Goal: Task Accomplishment & Management: Use online tool/utility

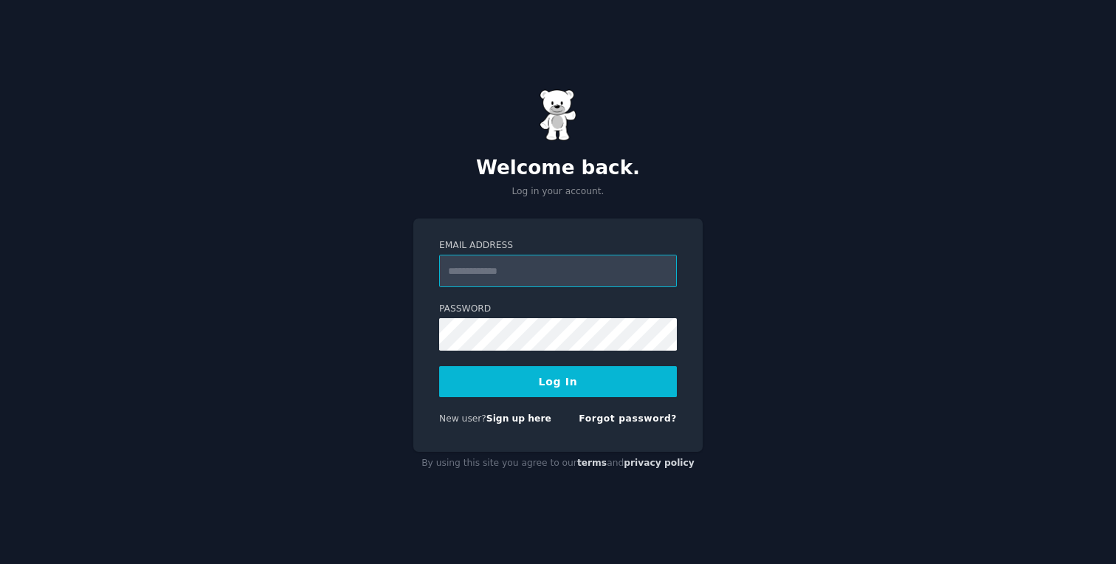
click at [554, 258] on input "Email Address" at bounding box center [558, 271] width 238 height 32
type input "**********"
click at [562, 383] on button "Log In" at bounding box center [558, 381] width 238 height 31
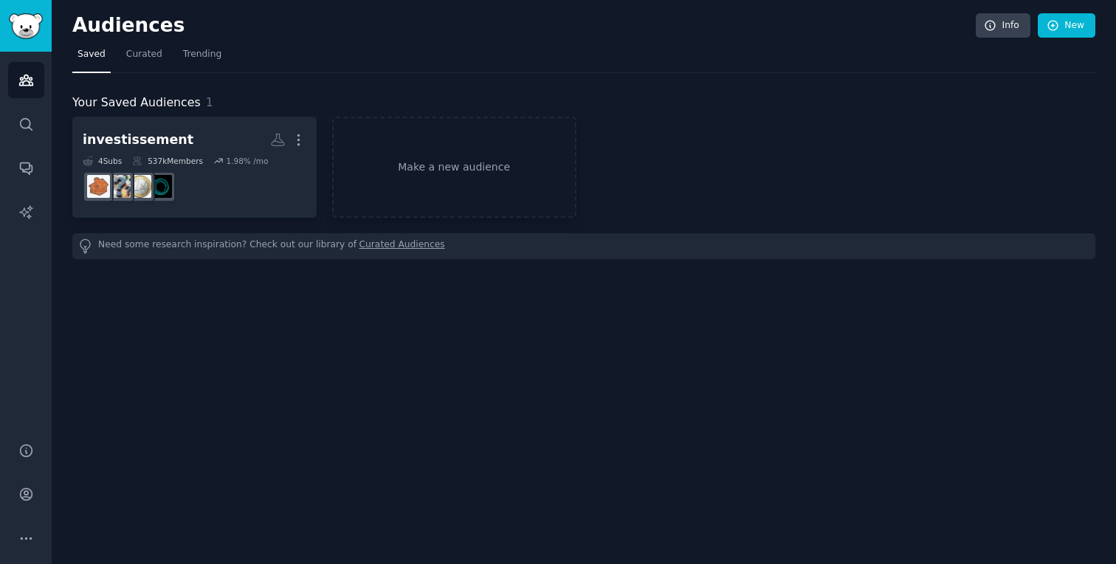
click at [175, 301] on div "Audiences Info New Saved Curated Trending Your Saved Audiences 1 investissement…" at bounding box center [584, 282] width 1064 height 564
click at [456, 173] on link "Make a new audience" at bounding box center [454, 167] width 244 height 101
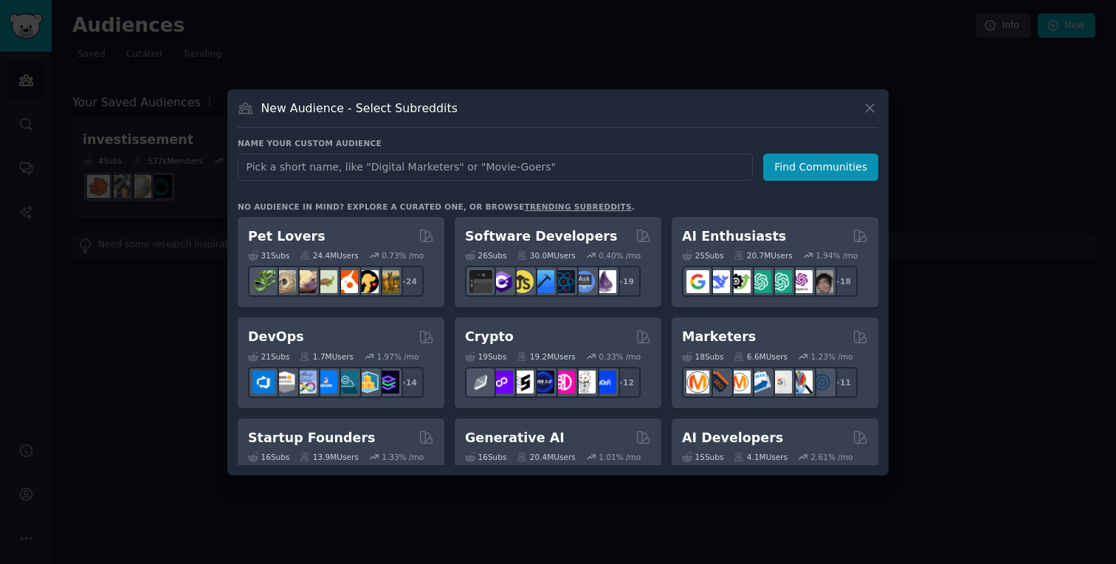
click at [364, 165] on input "text" at bounding box center [495, 167] width 515 height 27
type input "Ellipse"
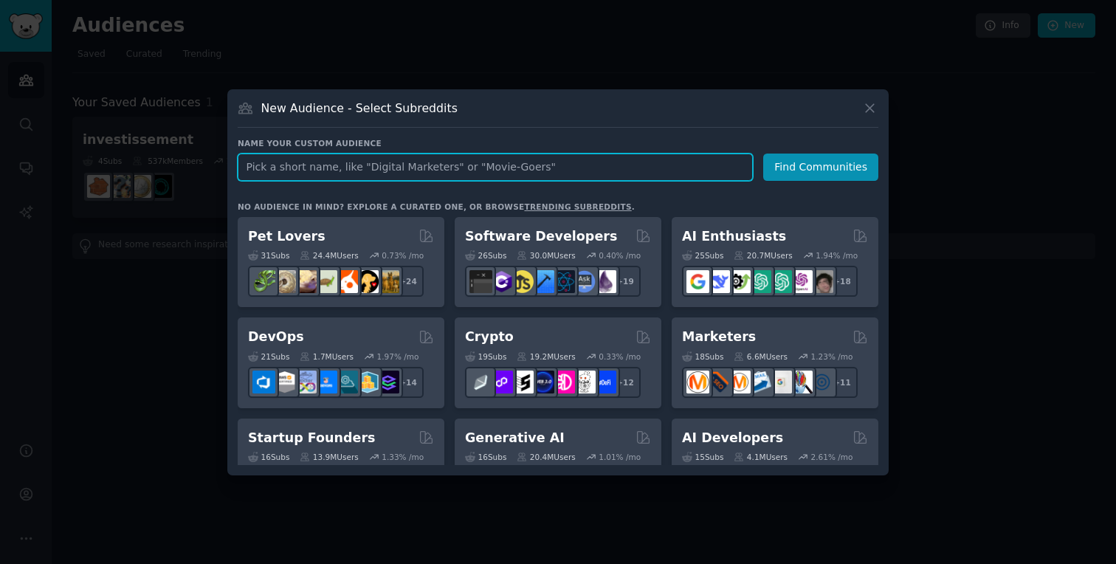
click at [300, 160] on input "text" at bounding box center [495, 167] width 515 height 27
click at [753, 168] on input "personal branding" at bounding box center [495, 167] width 515 height 27
type input "personal branding"
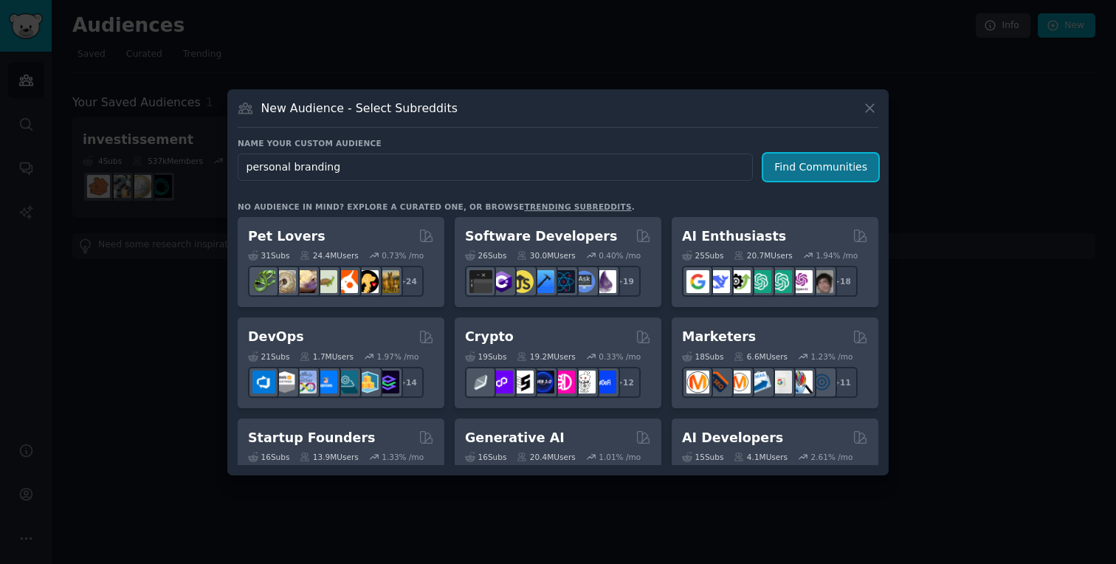
click at [780, 168] on button "Find Communities" at bounding box center [820, 167] width 115 height 27
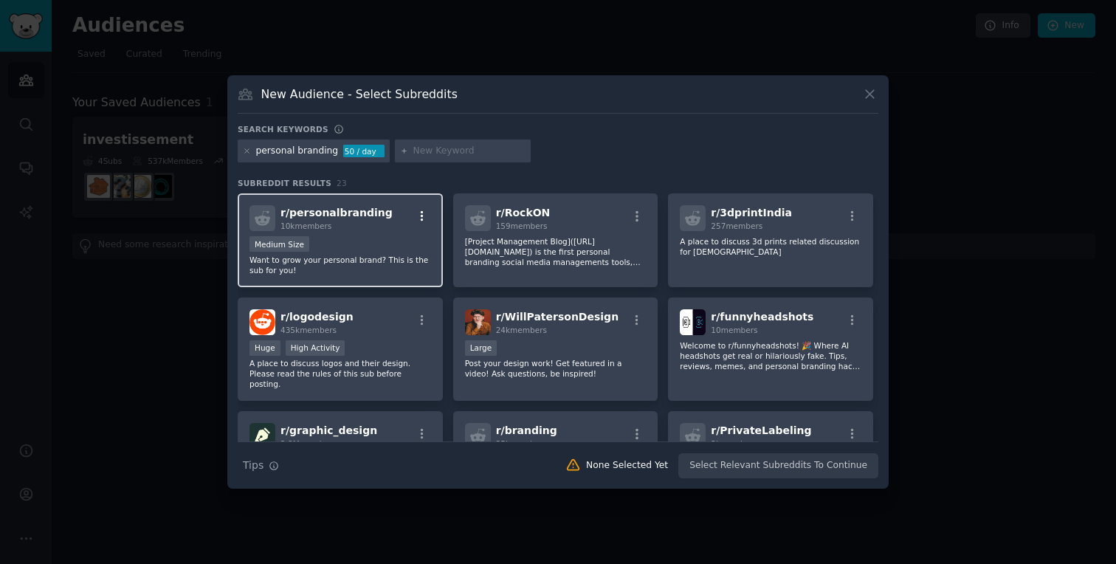
click at [421, 215] on icon "button" at bounding box center [422, 216] width 3 height 10
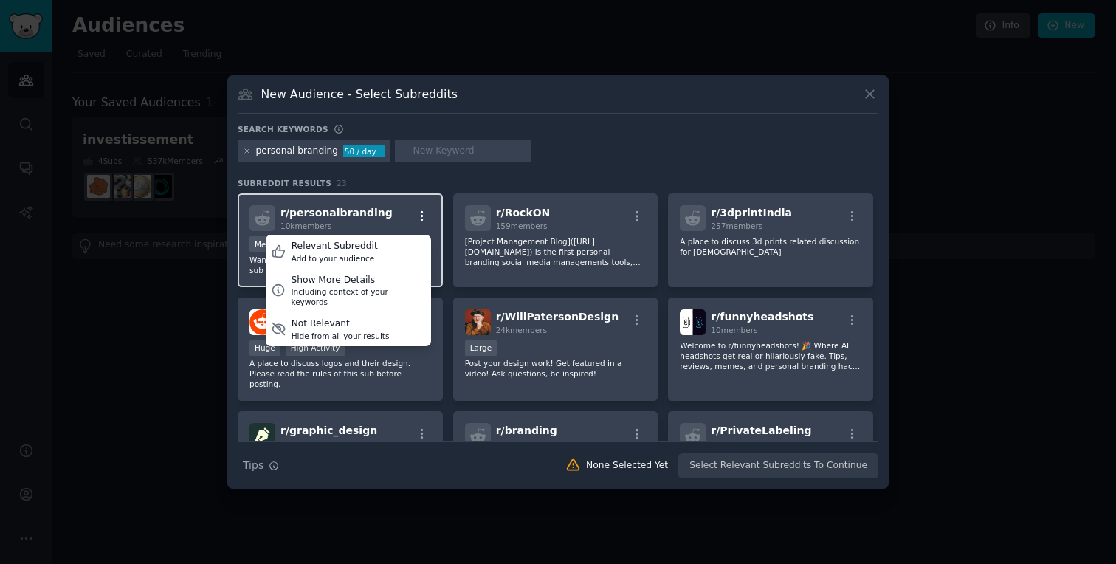
click at [421, 215] on icon "button" at bounding box center [422, 216] width 3 height 10
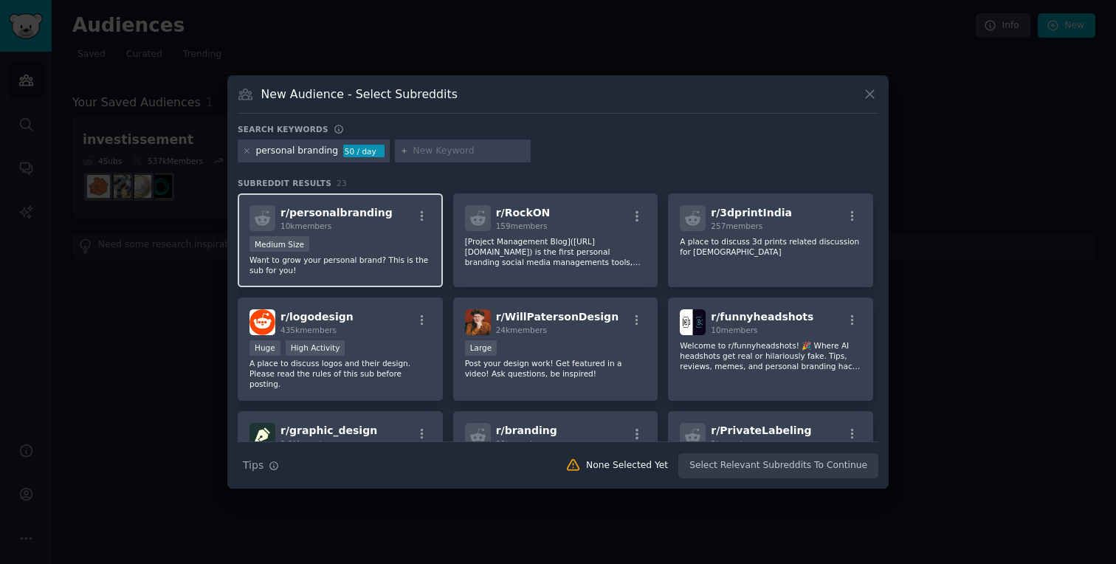
click at [372, 215] on span "r/ personalbranding" at bounding box center [337, 213] width 112 height 12
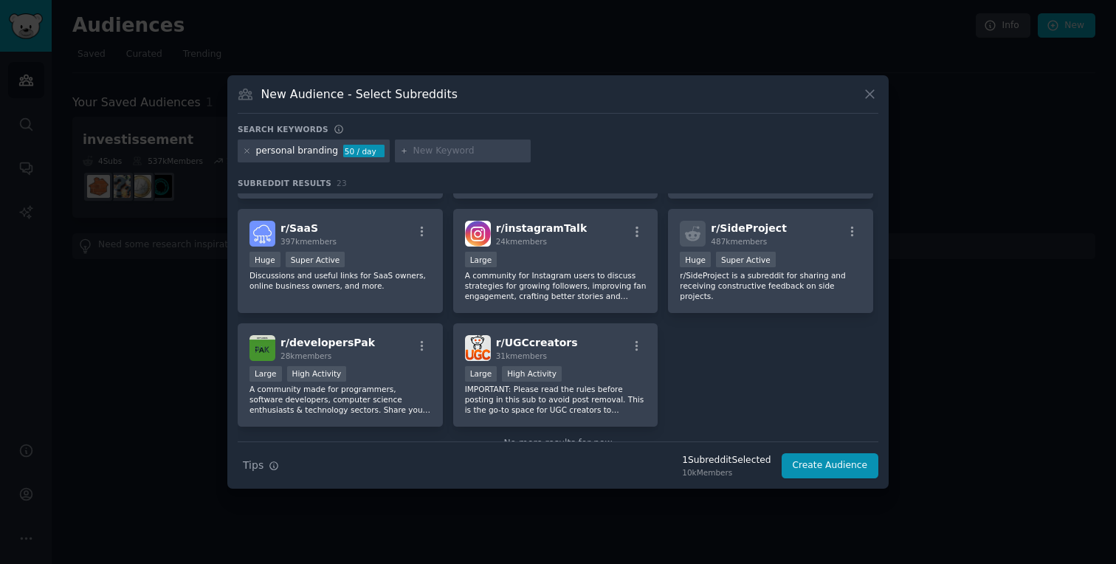
scroll to position [685, 0]
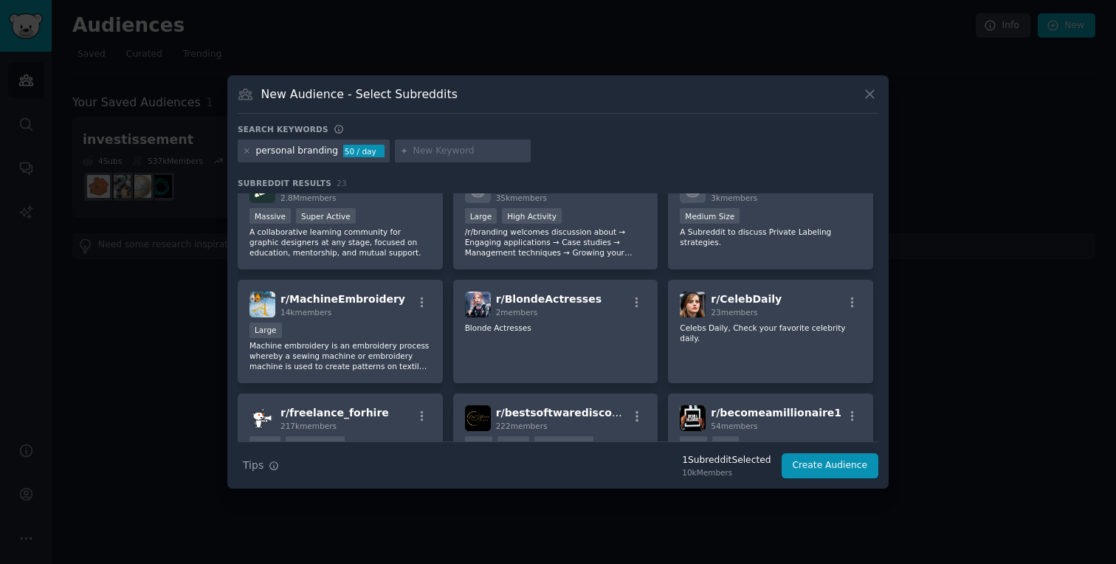
scroll to position [0, 0]
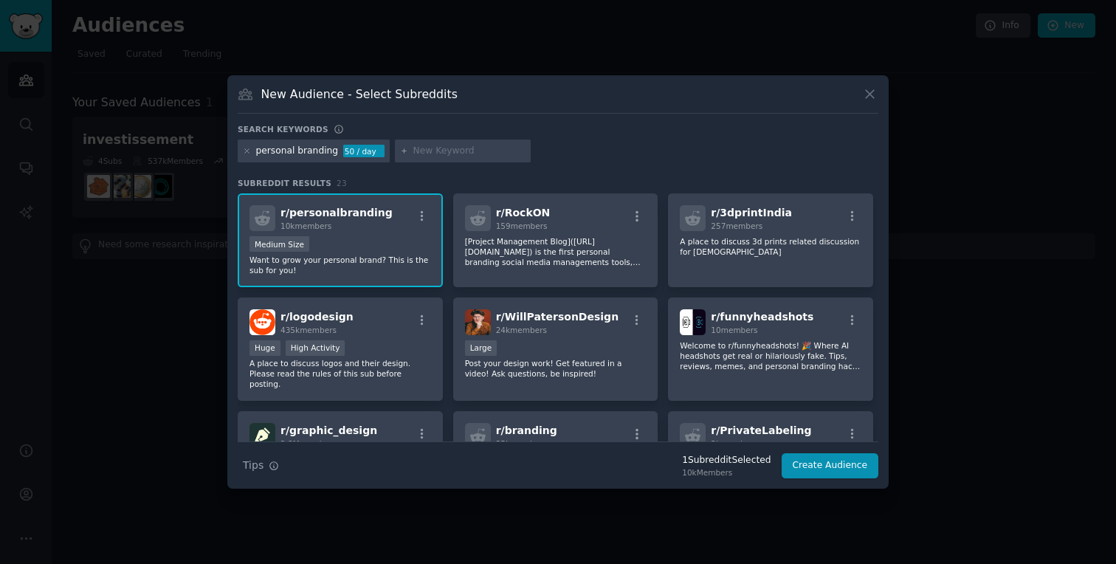
click at [430, 142] on div at bounding box center [463, 152] width 136 height 24
click at [430, 165] on div "personal branding 50 / day" at bounding box center [558, 154] width 641 height 29
click at [459, 148] on input "text" at bounding box center [469, 151] width 112 height 13
type input "oiev"
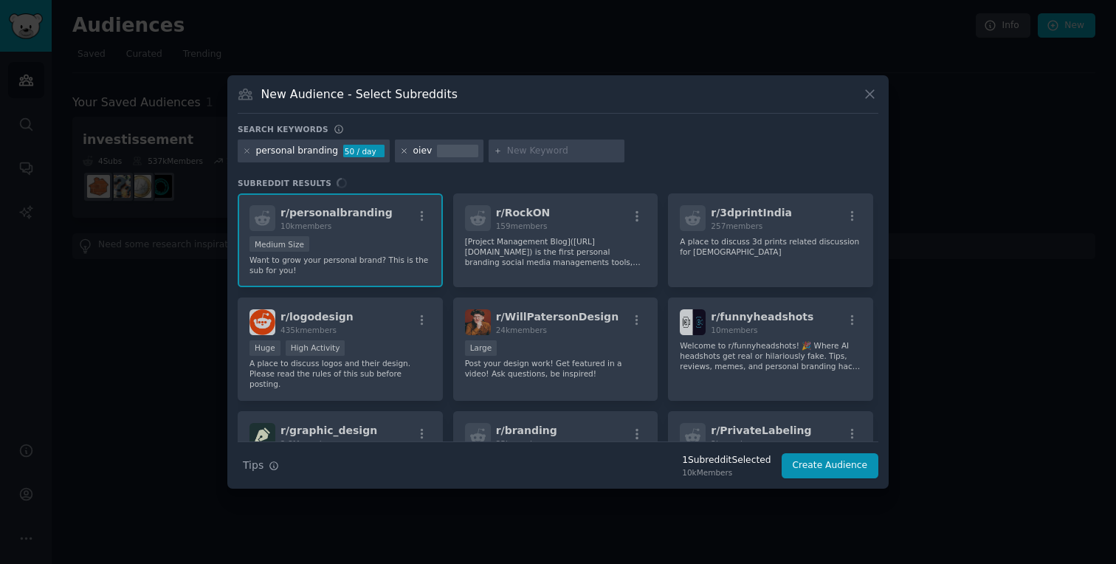
click at [400, 151] on icon at bounding box center [404, 151] width 8 height 8
click at [418, 161] on div at bounding box center [463, 152] width 136 height 24
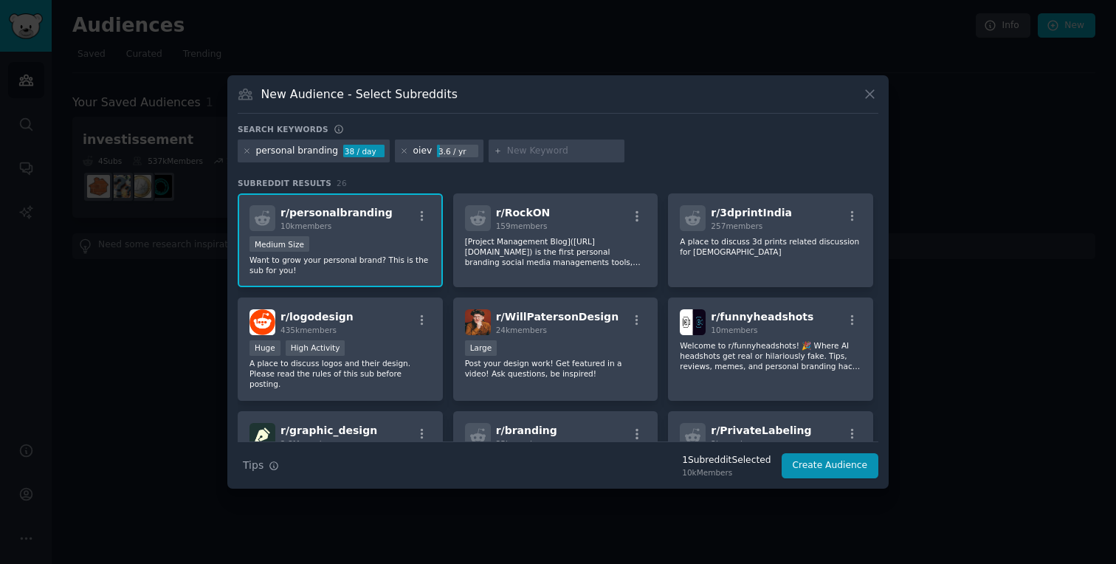
click at [428, 149] on div "oiev 3.6 / yr" at bounding box center [439, 152] width 89 height 24
click at [395, 154] on div "oiev 3.6 / yr" at bounding box center [439, 152] width 89 height 24
click at [400, 152] on icon at bounding box center [404, 151] width 8 height 8
click at [460, 155] on input "text" at bounding box center [469, 151] width 112 height 13
type input "bra"
